Goal: Task Accomplishment & Management: Manage account settings

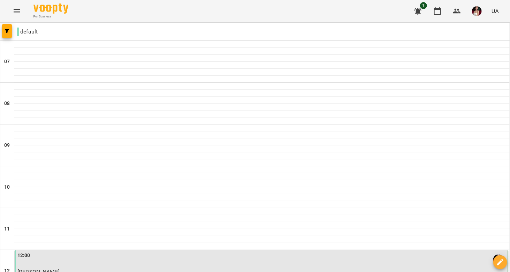
scroll to position [160, 0]
click at [20, 9] on icon "Menu" at bounding box center [17, 11] width 8 height 8
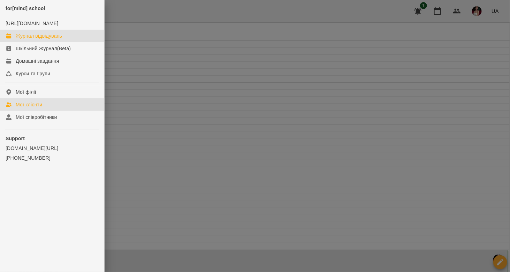
click at [40, 108] on div "Мої клієнти" at bounding box center [29, 104] width 27 height 7
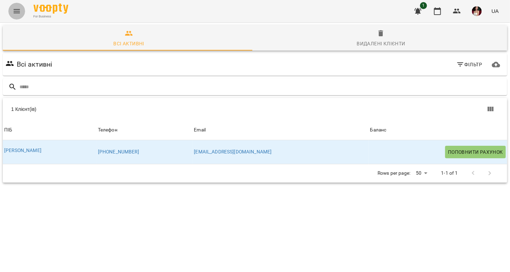
click at [21, 5] on button "Menu" at bounding box center [16, 11] width 17 height 17
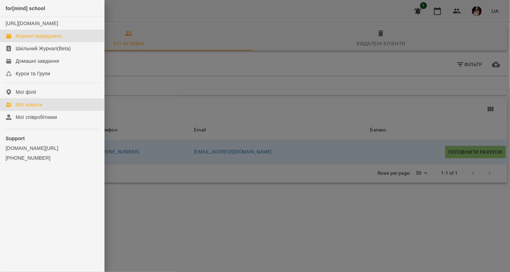
click at [32, 39] on div "Журнал відвідувань" at bounding box center [39, 35] width 46 height 7
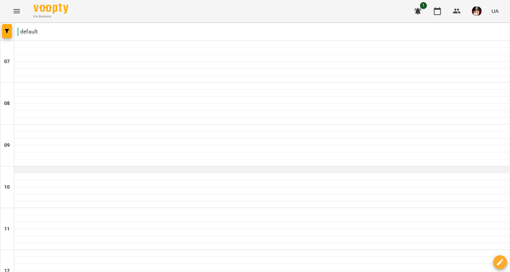
scroll to position [89, 0]
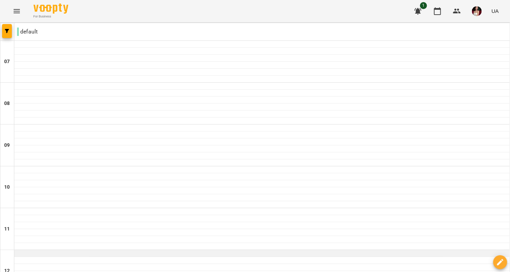
click at [121, 250] on div at bounding box center [262, 253] width 496 height 7
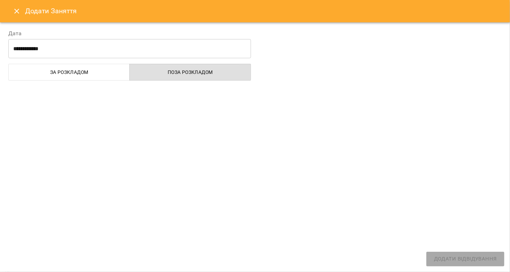
select select "**********"
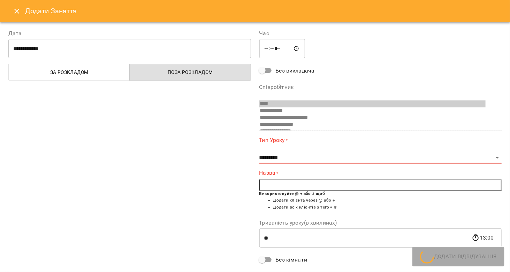
scroll to position [32, 0]
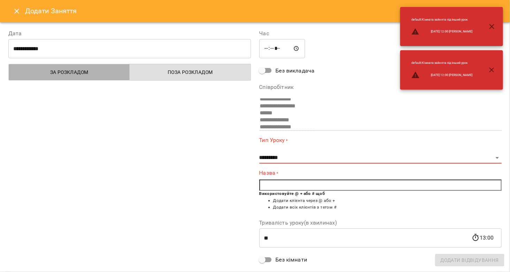
click at [100, 75] on span "За розкладом" at bounding box center [69, 72] width 113 height 8
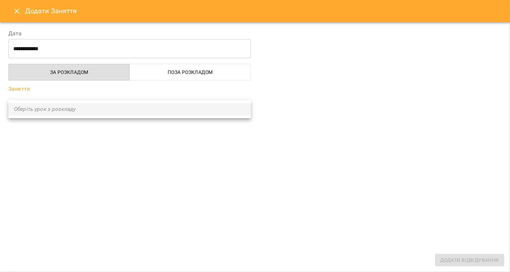
click at [113, 114] on ul "Оберіть урок з розкладу" at bounding box center [129, 109] width 243 height 18
click at [121, 162] on div at bounding box center [255, 136] width 510 height 272
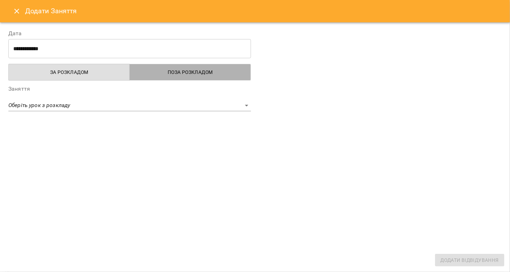
click at [150, 75] on span "Поза розкладом" at bounding box center [190, 72] width 113 height 8
select select "**********"
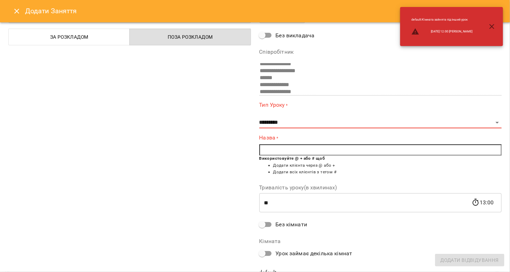
scroll to position [36, 0]
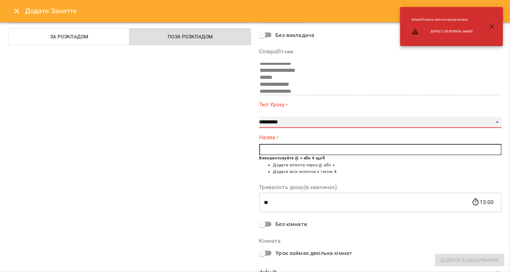
click at [267, 125] on select "**********" at bounding box center [381, 122] width 243 height 11
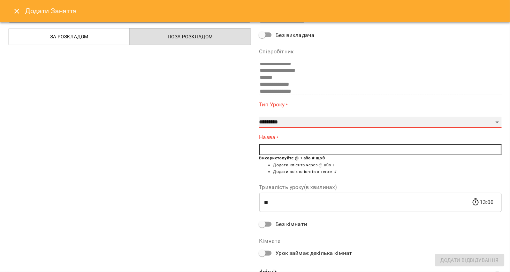
select select "**********"
click at [260, 117] on select "**********" at bounding box center [381, 122] width 243 height 11
type input "**"
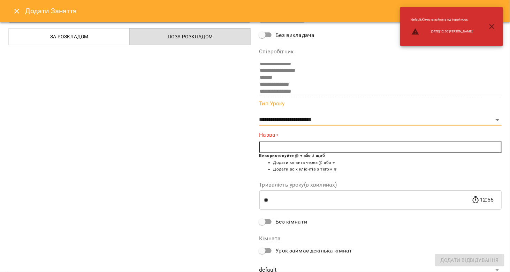
click at [274, 150] on input "text" at bounding box center [381, 147] width 243 height 11
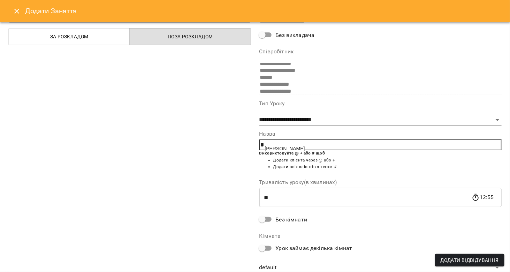
click at [278, 149] on span "[PERSON_NAME]" at bounding box center [285, 149] width 40 height 6
type input "**********"
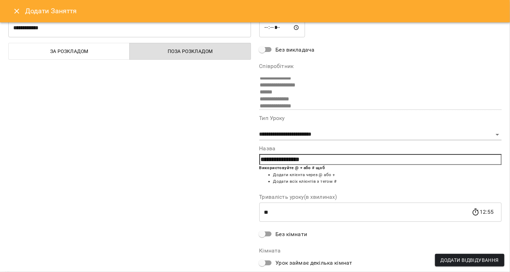
scroll to position [60, 0]
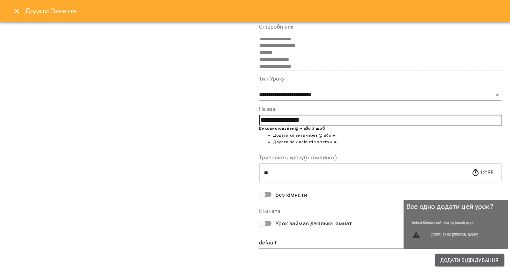
click at [456, 254] on button "Додати Відвідування" at bounding box center [469, 260] width 69 height 13
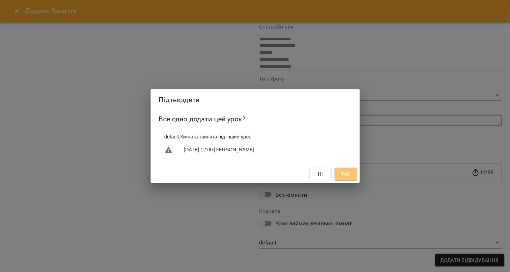
click at [352, 177] on button "Так" at bounding box center [346, 174] width 22 height 13
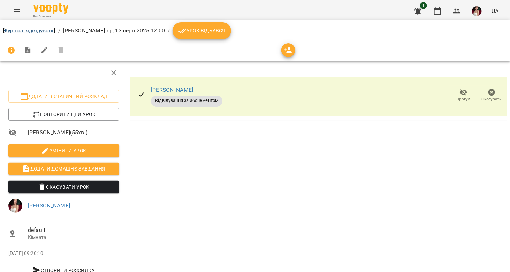
click at [22, 28] on link "Журнал відвідувань" at bounding box center [29, 30] width 53 height 7
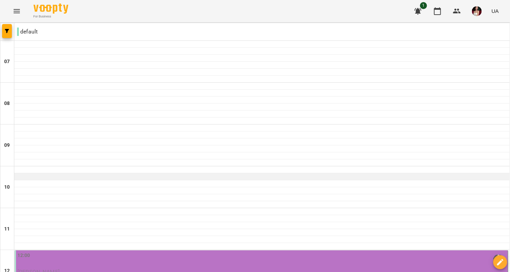
scroll to position [161, 0]
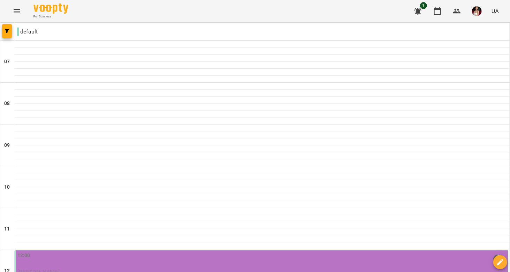
click at [80, 252] on div "12:00" at bounding box center [262, 260] width 490 height 16
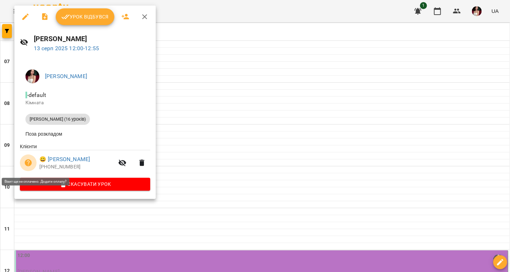
click at [27, 164] on icon "button" at bounding box center [28, 162] width 7 height 7
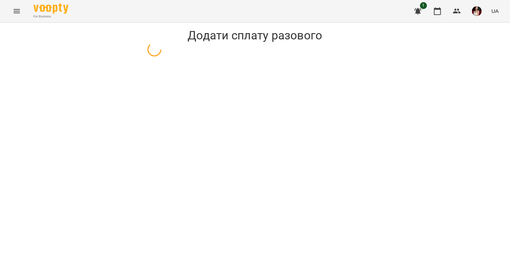
select select "**********"
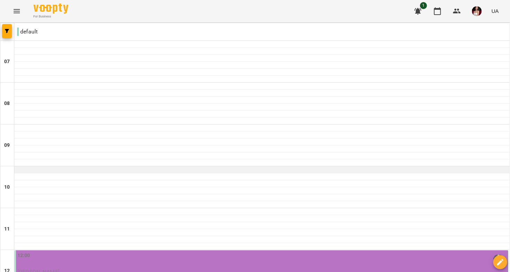
scroll to position [194, 0]
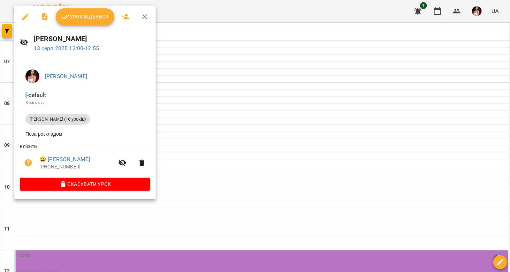
click at [200, 104] on div at bounding box center [255, 136] width 510 height 272
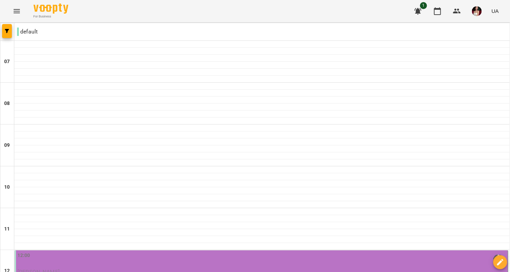
scroll to position [112, 0]
click at [20, 7] on icon "Menu" at bounding box center [17, 11] width 8 height 8
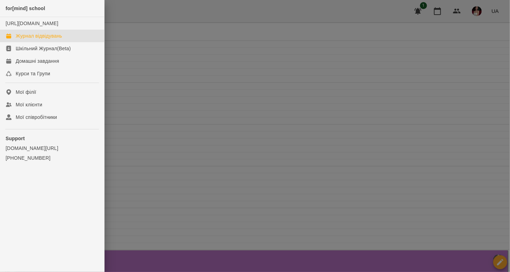
click at [204, 114] on div at bounding box center [255, 136] width 510 height 272
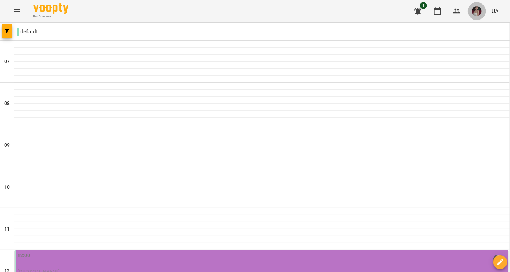
click at [475, 14] on img "button" at bounding box center [477, 11] width 10 height 10
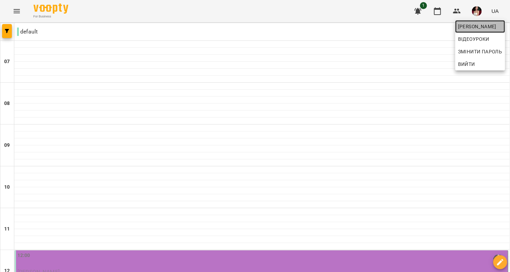
click at [472, 21] on link "[PERSON_NAME]" at bounding box center [481, 26] width 50 height 13
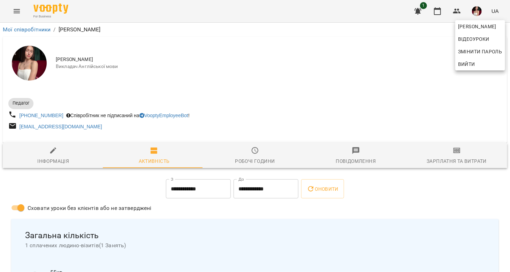
click at [464, 146] on div at bounding box center [255, 136] width 510 height 272
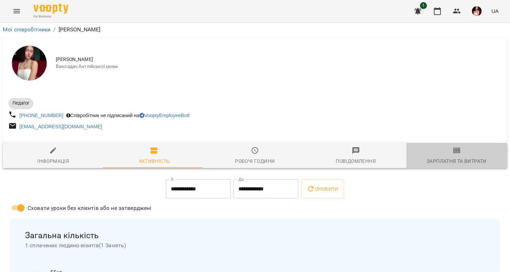
click at [458, 150] on span "Зарплатня та Витрати" at bounding box center [457, 156] width 92 height 19
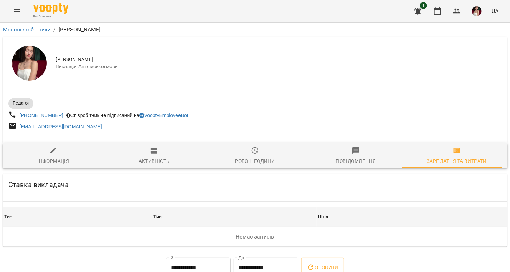
scroll to position [83, 0]
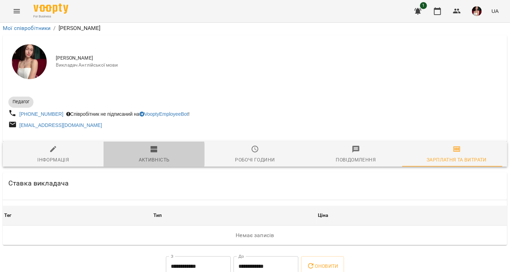
click at [150, 145] on span "Активність" at bounding box center [154, 154] width 92 height 19
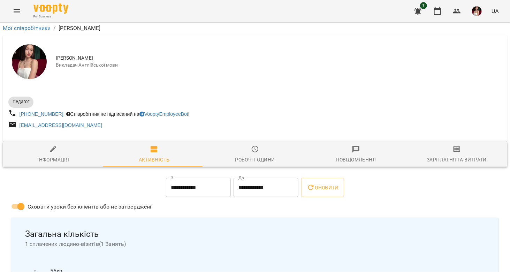
scroll to position [0, 0]
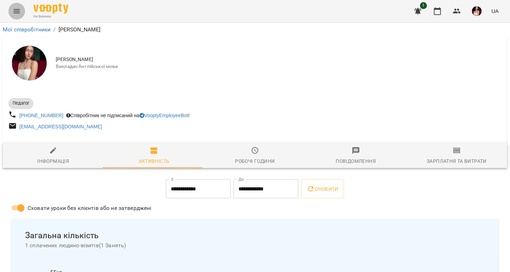
click at [19, 12] on icon "Menu" at bounding box center [17, 11] width 8 height 8
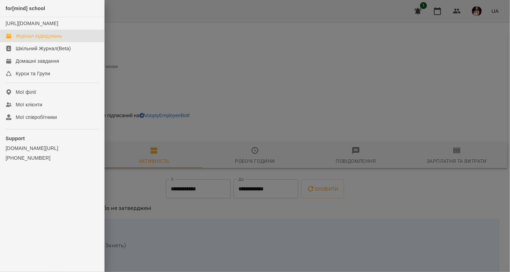
click at [39, 39] on div "Журнал відвідувань" at bounding box center [39, 35] width 46 height 7
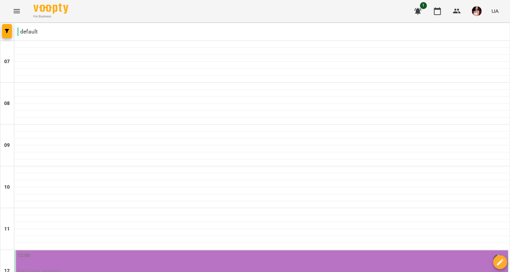
scroll to position [139, 0]
click at [103, 268] on p "[PERSON_NAME]" at bounding box center [262, 272] width 490 height 8
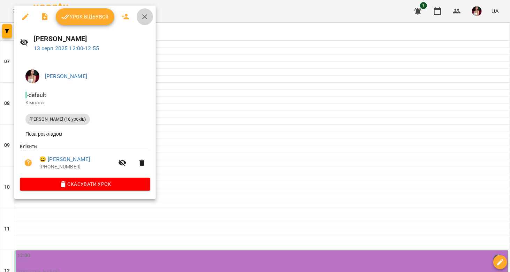
click at [145, 15] on icon "button" at bounding box center [144, 16] width 5 height 5
